Goal: Information Seeking & Learning: Learn about a topic

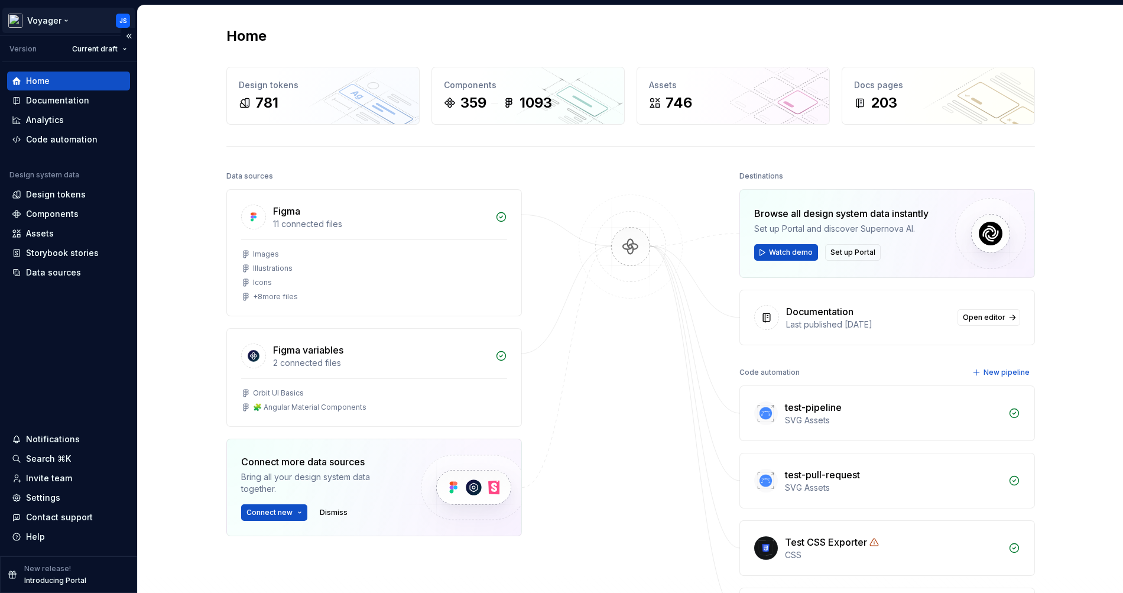
click at [60, 20] on html "Voyager JS Version Current draft Home Documentation Analytics Code automation D…" at bounding box center [561, 296] width 1123 height 593
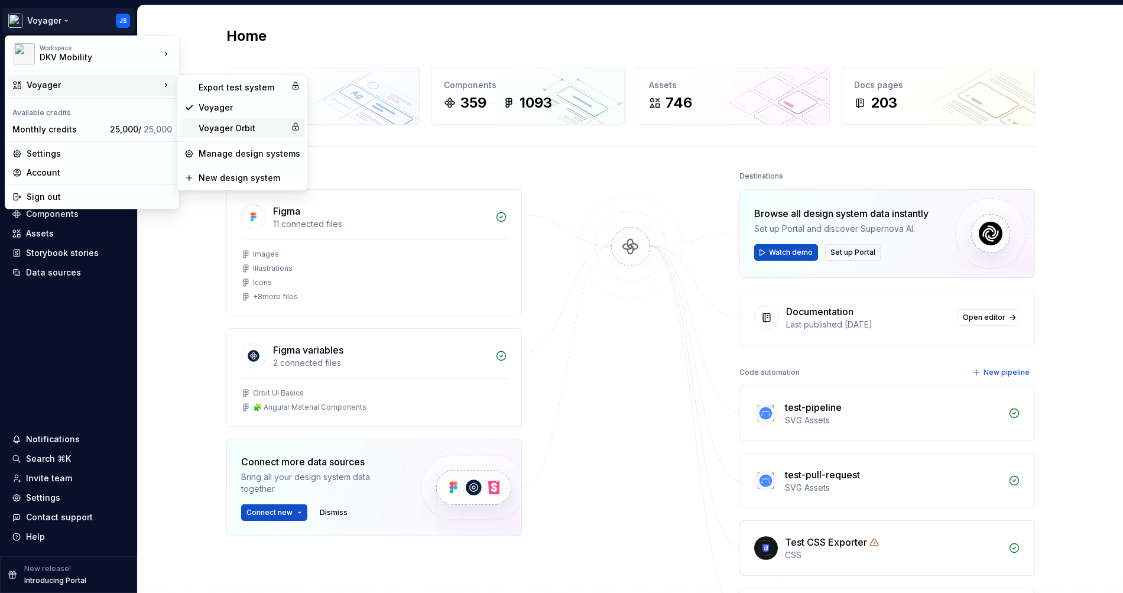
click at [222, 128] on div "Voyager Orbit" at bounding box center [242, 128] width 87 height 12
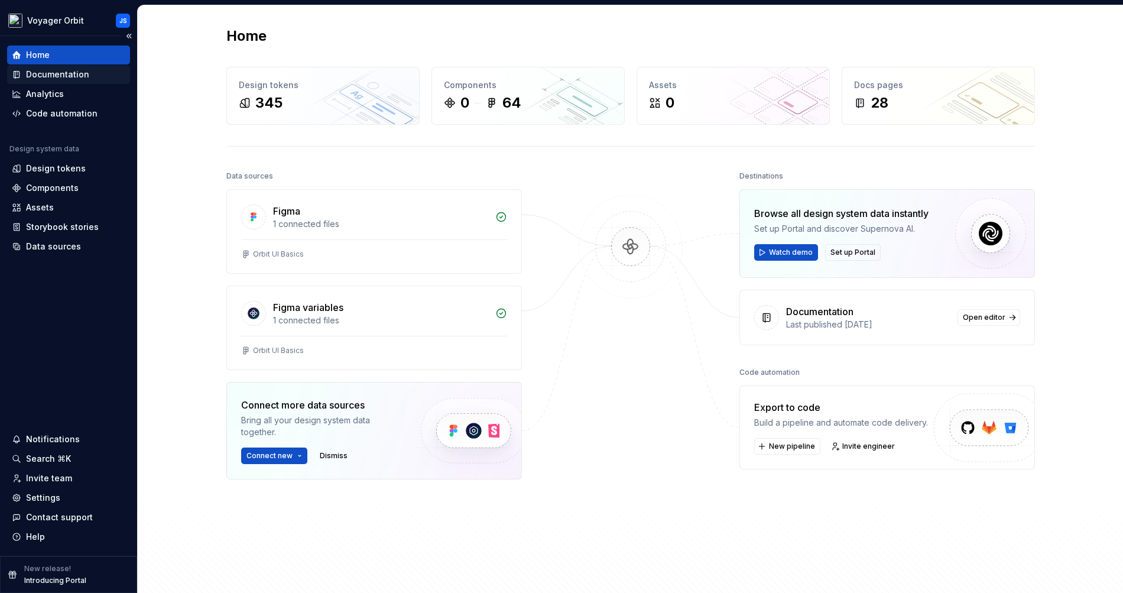
click at [47, 76] on div "Documentation" at bounding box center [57, 75] width 63 height 12
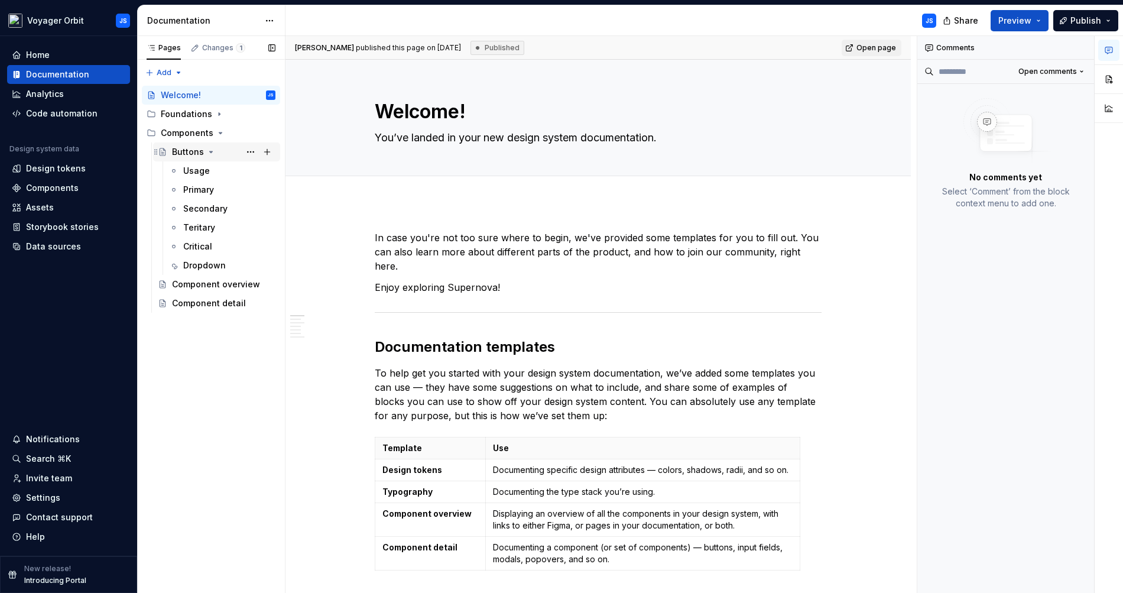
click at [185, 157] on div "Buttons" at bounding box center [188, 152] width 32 height 12
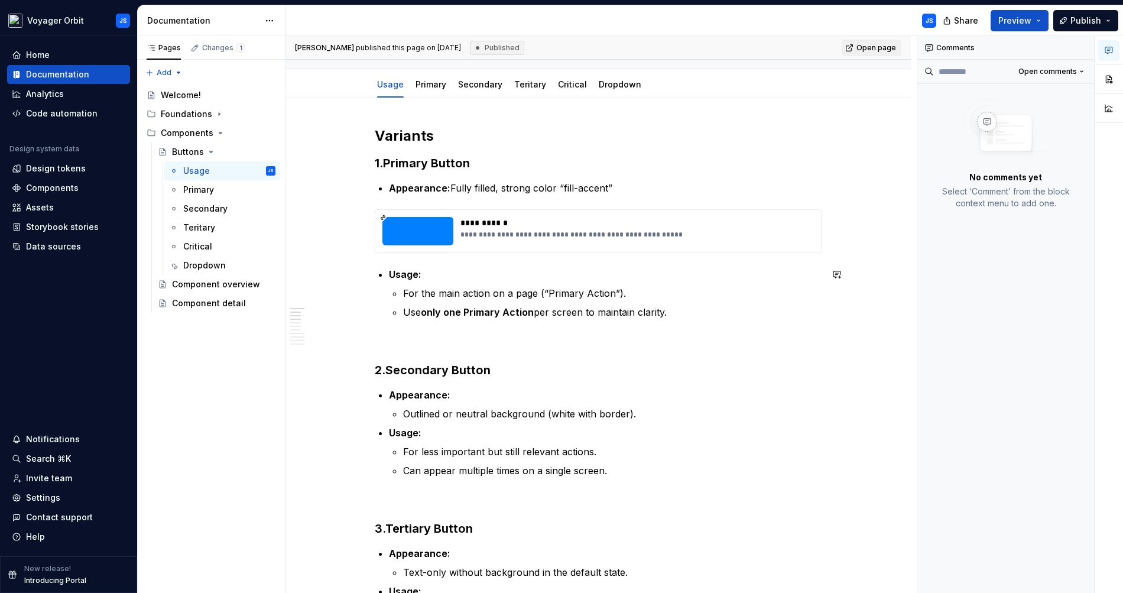
scroll to position [123, 0]
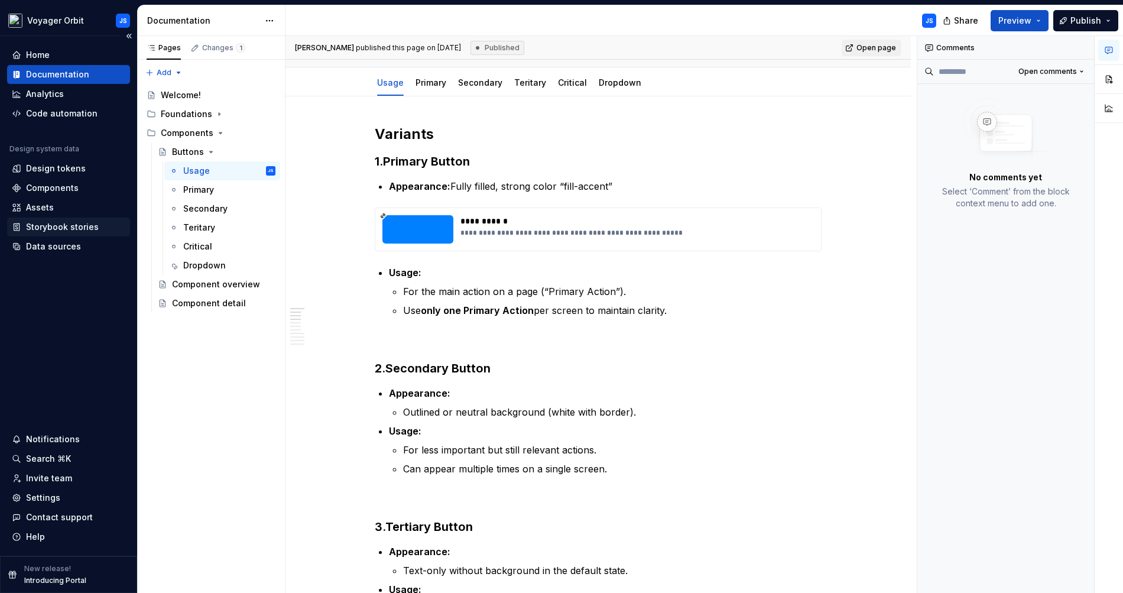
type textarea "*"
click at [67, 222] on div "Storybook stories" at bounding box center [62, 227] width 73 height 12
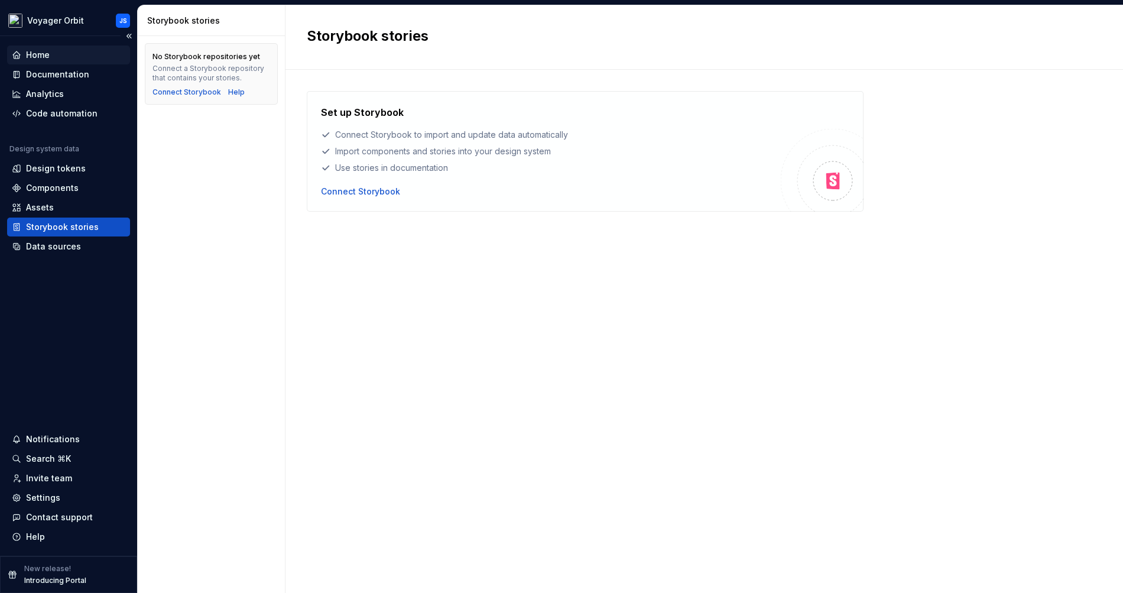
click at [59, 58] on div "Home" at bounding box center [68, 55] width 113 height 12
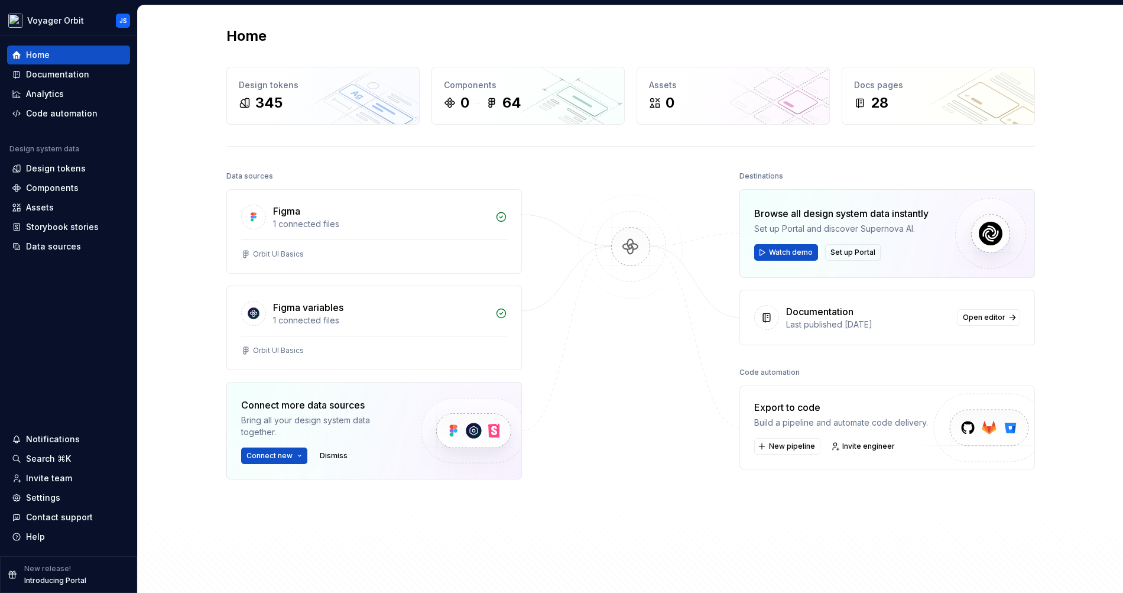
click at [434, 30] on div "Home" at bounding box center [630, 36] width 809 height 19
click at [54, 230] on div "Storybook stories" at bounding box center [62, 227] width 73 height 12
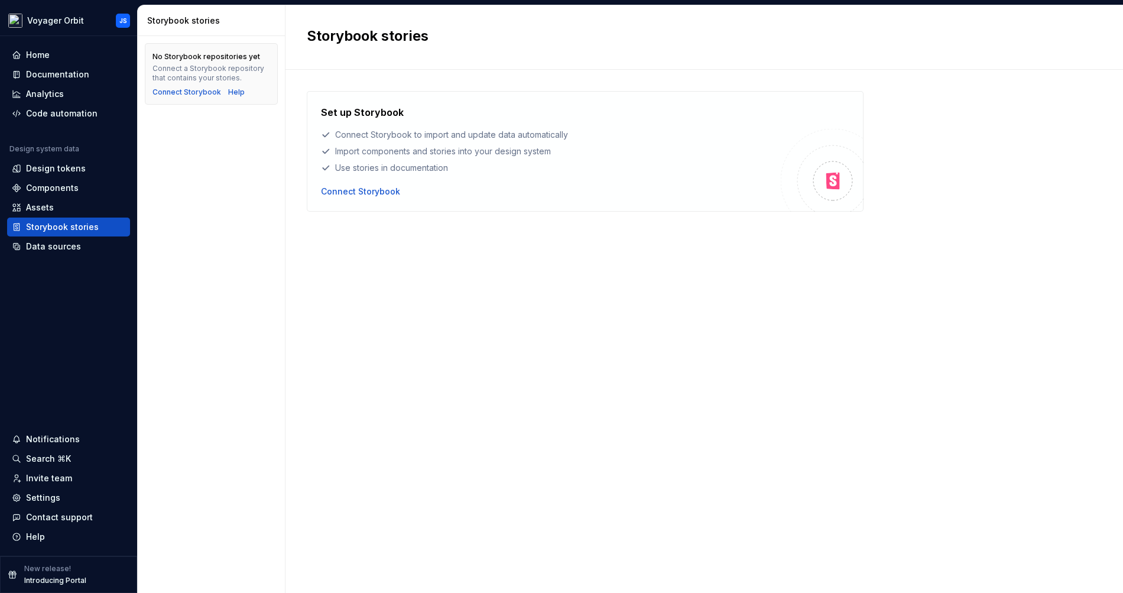
click at [233, 172] on div "No Storybook repositories yet Connect a Storybook repository that contains your…" at bounding box center [211, 314] width 147 height 557
click at [480, 36] on h2 "Storybook stories" at bounding box center [697, 36] width 781 height 19
